Goal: Information Seeking & Learning: Get advice/opinions

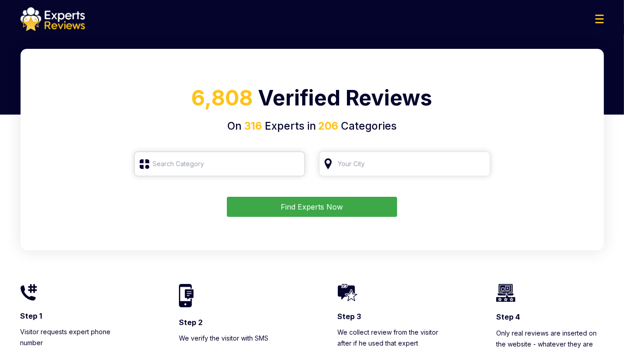
click at [200, 171] on input "search" at bounding box center [219, 164] width 171 height 25
drag, startPoint x: 201, startPoint y: 167, endPoint x: 148, endPoint y: 165, distance: 53.0
click at [149, 165] on input "Еуы" at bounding box center [219, 164] width 171 height 25
type input "Еу"
drag, startPoint x: 222, startPoint y: 156, endPoint x: 139, endPoint y: 160, distance: 83.7
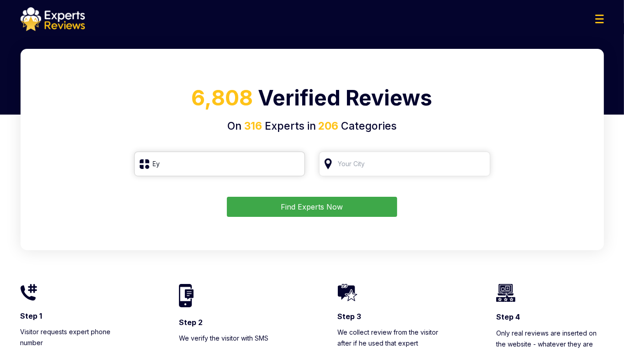
click at [139, 160] on input "Еу" at bounding box center [219, 164] width 171 height 25
drag, startPoint x: 145, startPoint y: 195, endPoint x: 157, endPoint y: 185, distance: 15.6
click at [145, 195] on form "Find Experts Now" at bounding box center [313, 184] width 562 height 65
click at [175, 163] on input "search" at bounding box center [219, 164] width 171 height 25
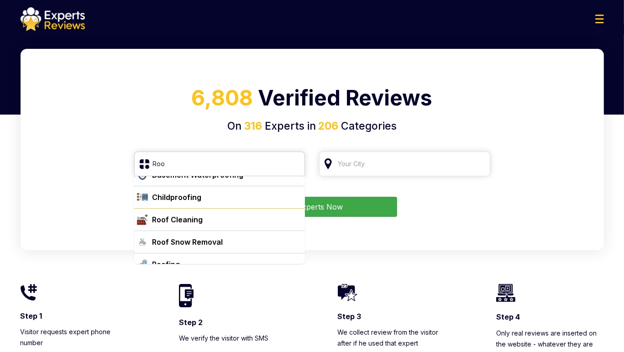
scroll to position [24, 0]
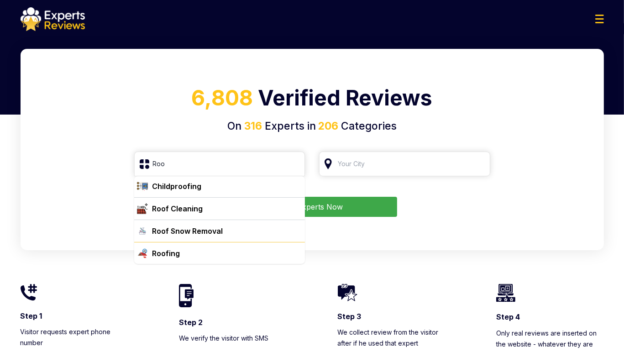
click at [184, 253] on div "Roofing" at bounding box center [225, 253] width 153 height 11
type input "Roofing"
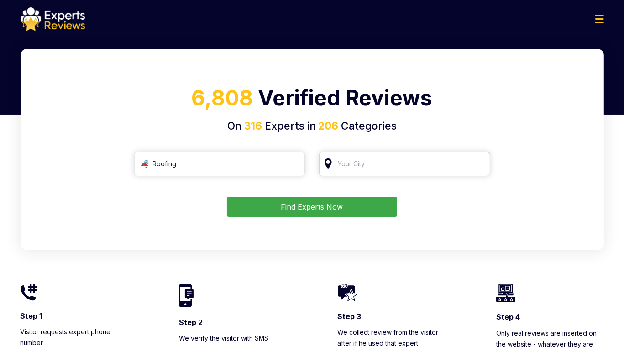
click at [374, 170] on input "search" at bounding box center [404, 164] width 171 height 25
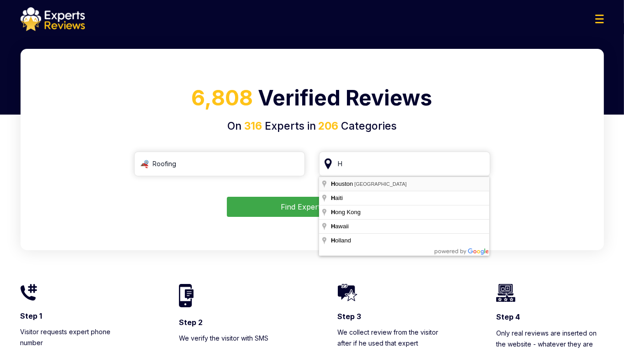
type input "[GEOGRAPHIC_DATA], [GEOGRAPHIC_DATA]"
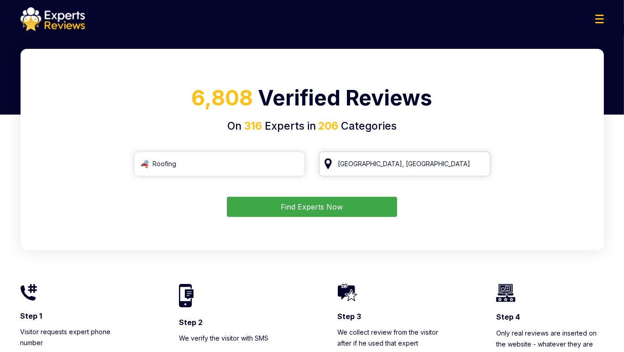
click at [414, 157] on input "[GEOGRAPHIC_DATA], [GEOGRAPHIC_DATA]" at bounding box center [404, 164] width 171 height 25
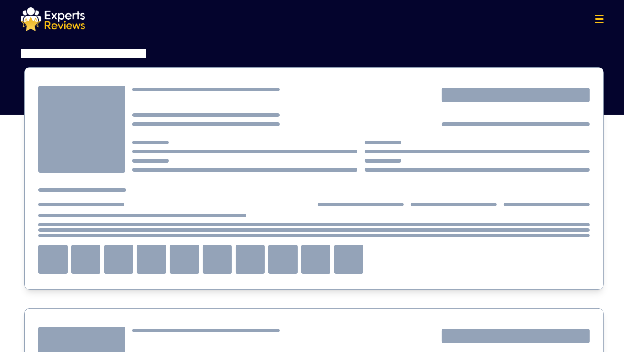
click at [414, 157] on div at bounding box center [361, 142] width 458 height 58
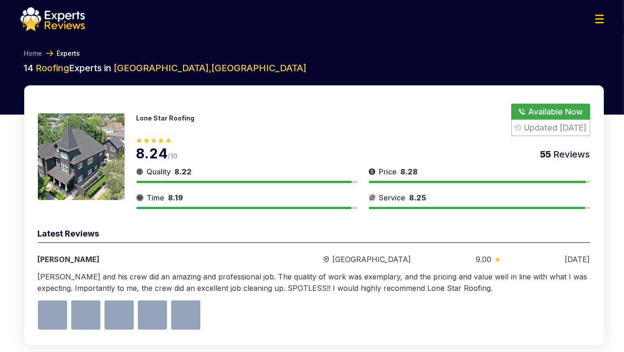
click at [64, 20] on img at bounding box center [53, 19] width 64 height 24
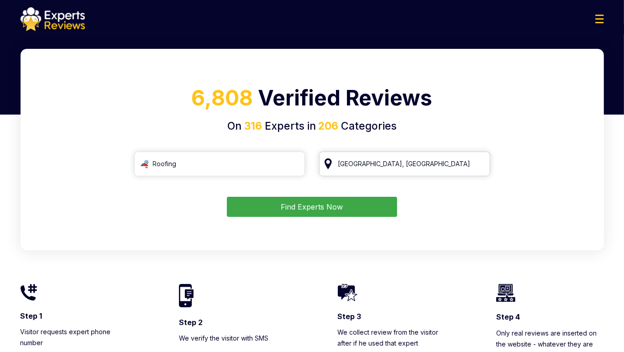
click at [481, 165] on input "[GEOGRAPHIC_DATA], [GEOGRAPHIC_DATA]" at bounding box center [404, 164] width 171 height 25
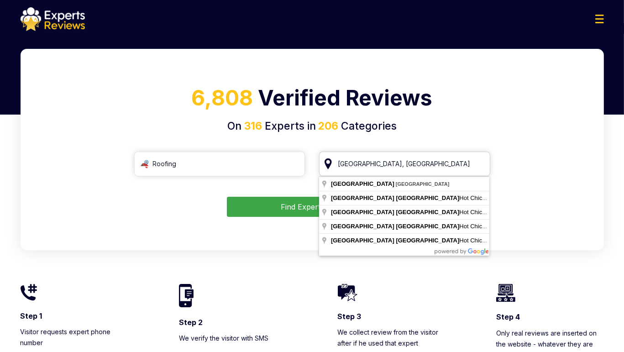
click at [481, 164] on input "[GEOGRAPHIC_DATA], [GEOGRAPHIC_DATA]" at bounding box center [404, 164] width 171 height 25
click at [479, 163] on input "[GEOGRAPHIC_DATA], [GEOGRAPHIC_DATA]" at bounding box center [404, 164] width 171 height 25
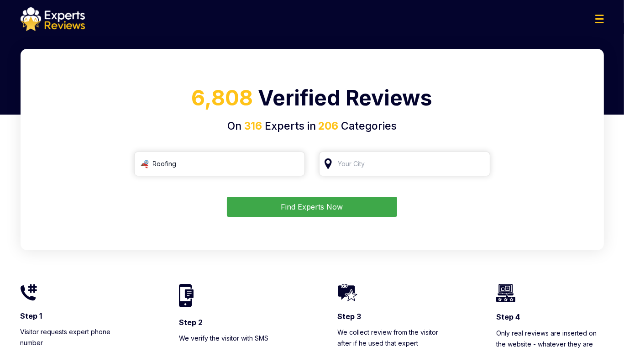
click at [462, 212] on div "Find Experts Now" at bounding box center [313, 207] width 562 height 20
click at [417, 161] on input "search" at bounding box center [404, 164] width 171 height 25
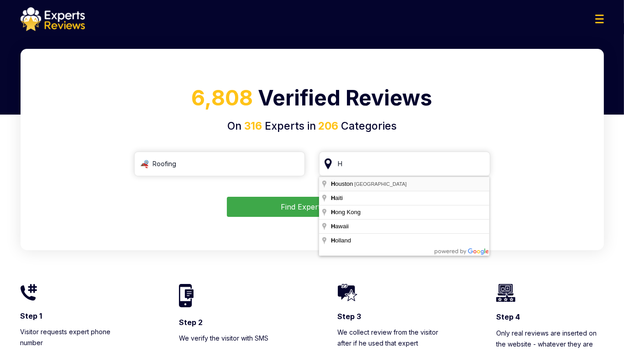
type input "[GEOGRAPHIC_DATA], [GEOGRAPHIC_DATA]"
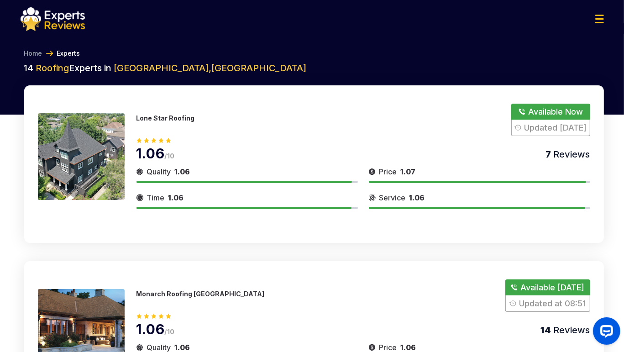
click at [307, 205] on div "Time 1.06" at bounding box center [247, 200] width 221 height 17
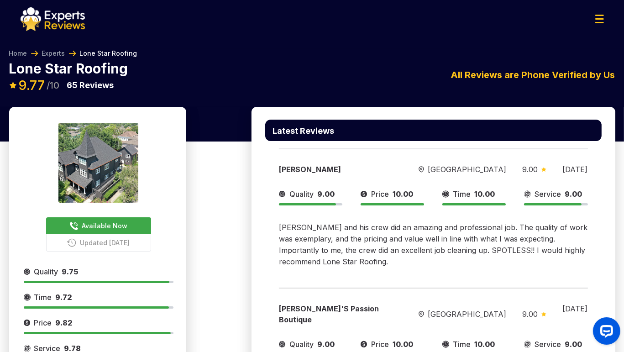
drag, startPoint x: 619, startPoint y: 231, endPoint x: 588, endPoint y: 216, distance: 34.3
click at [54, 39] on div "Home Experts Lone Star Roofing Lone Star Roofing Available Now Updated [DATE] 9…" at bounding box center [312, 70] width 624 height 73
click at [55, 30] on img at bounding box center [53, 19] width 64 height 24
